Goal: Task Accomplishment & Management: Complete application form

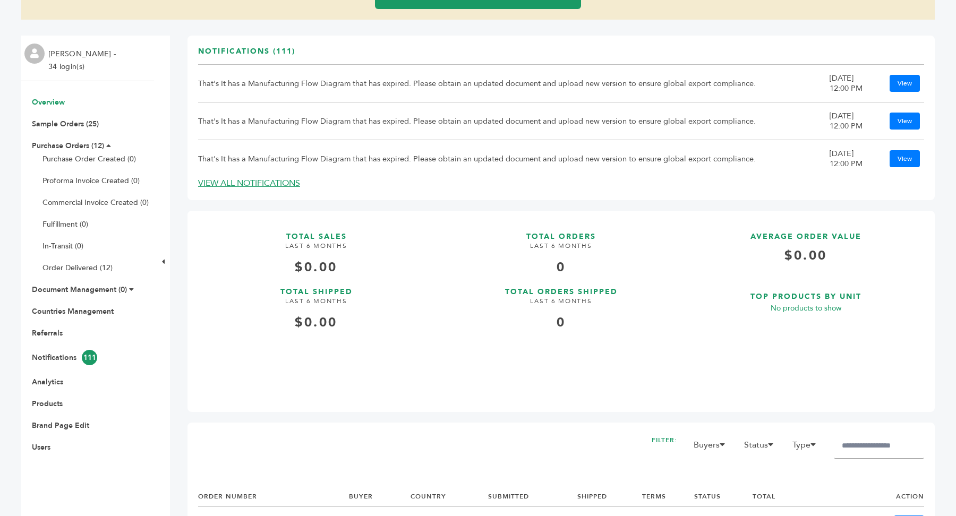
scroll to position [111, 0]
click at [42, 449] on link "Users" at bounding box center [41, 448] width 19 height 10
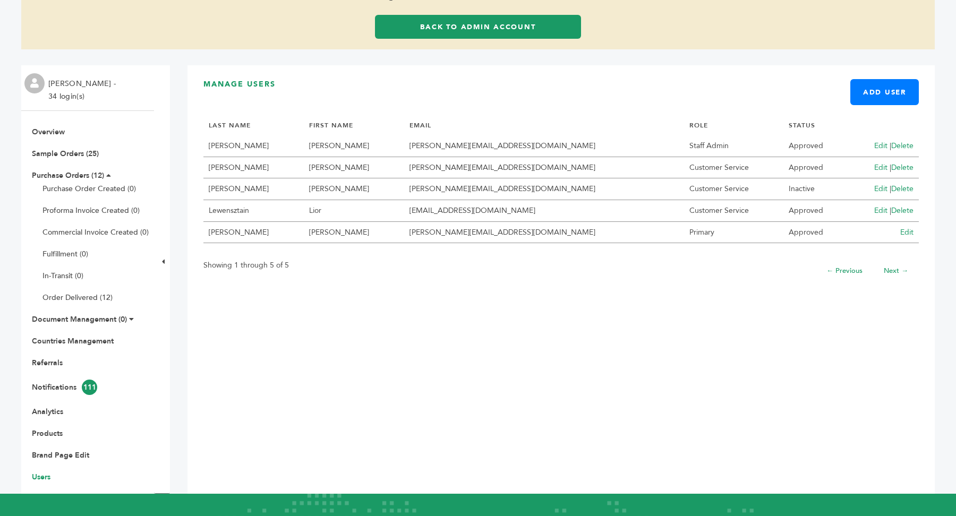
scroll to position [20, 0]
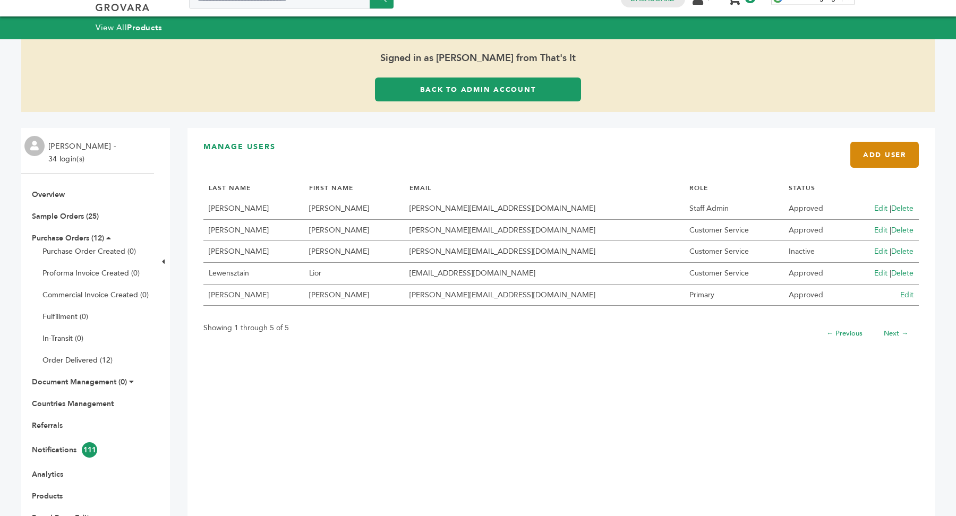
click at [894, 151] on link "Add User" at bounding box center [884, 155] width 68 height 26
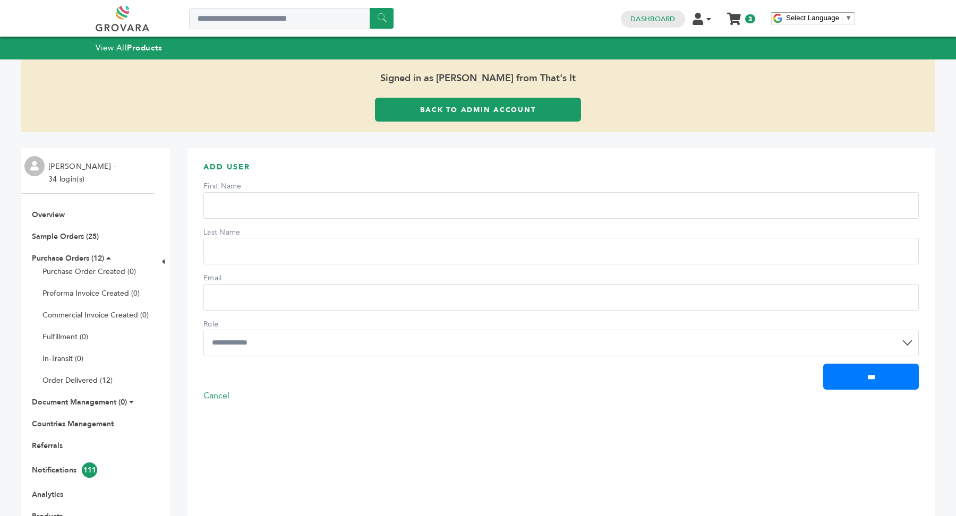
click at [257, 207] on input "First Name" at bounding box center [560, 205] width 715 height 27
click at [242, 245] on input "Last Name" at bounding box center [560, 251] width 715 height 27
click at [235, 293] on input "Email" at bounding box center [560, 297] width 715 height 27
click at [262, 336] on select "**********" at bounding box center [560, 343] width 715 height 27
click at [481, 109] on link "Back to Admin Account" at bounding box center [478, 110] width 206 height 24
